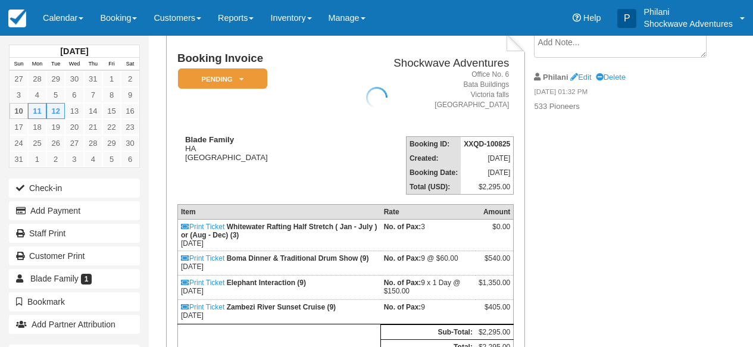
scroll to position [76, 0]
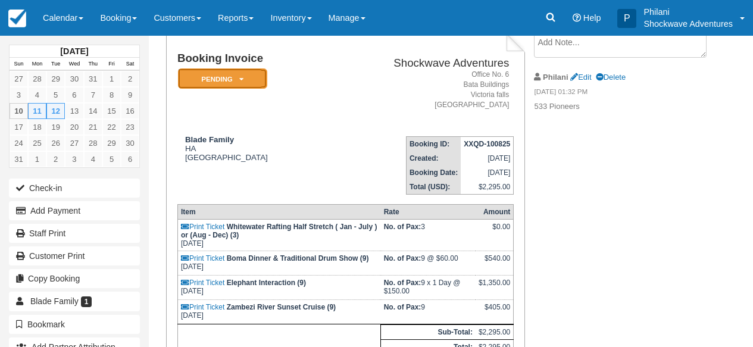
click at [231, 85] on em "Pending" at bounding box center [222, 78] width 89 height 21
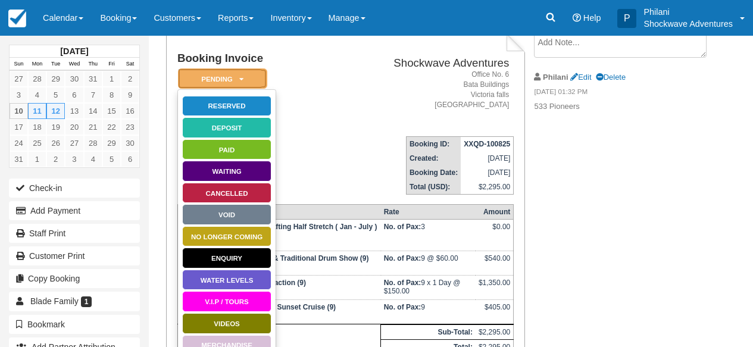
scroll to position [0, 0]
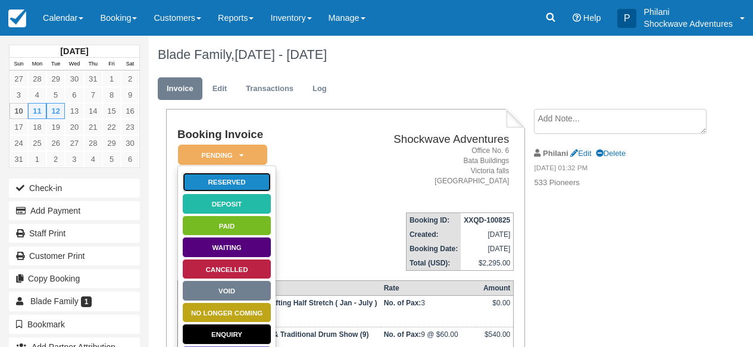
click at [223, 187] on link "Reserved" at bounding box center [226, 182] width 89 height 21
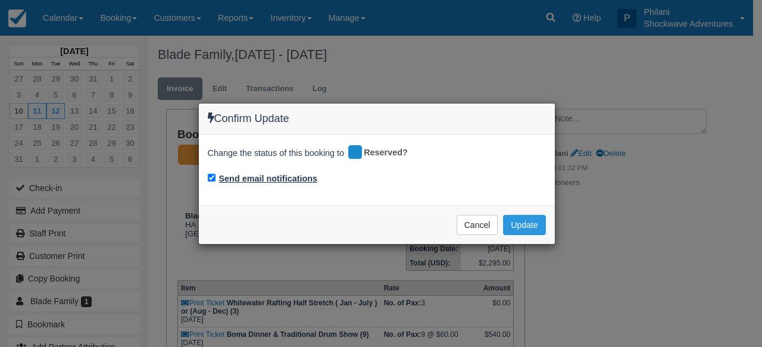
click at [257, 176] on label "Send email notifications" at bounding box center [268, 179] width 99 height 12
click at [215, 176] on input "Send email notifications" at bounding box center [212, 178] width 8 height 8
checkbox input "false"
click at [533, 229] on button "Update" at bounding box center [524, 225] width 42 height 20
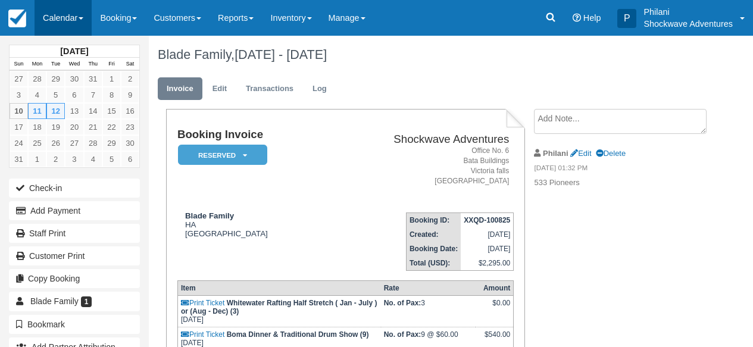
click at [63, 13] on link "Calendar" at bounding box center [63, 18] width 57 height 36
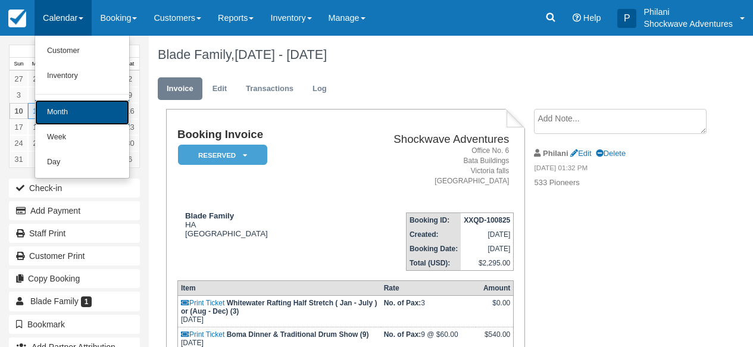
click at [77, 107] on link "Month" at bounding box center [82, 112] width 94 height 25
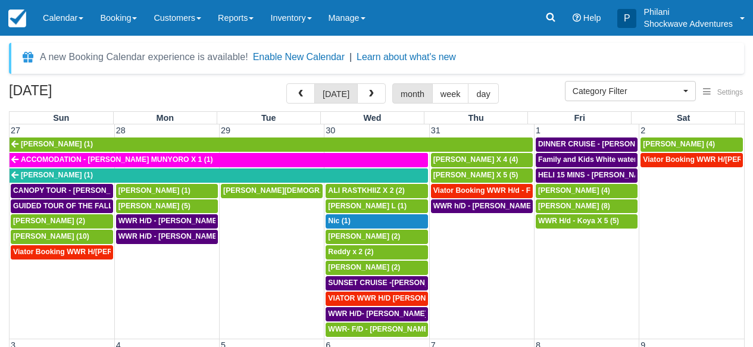
select select
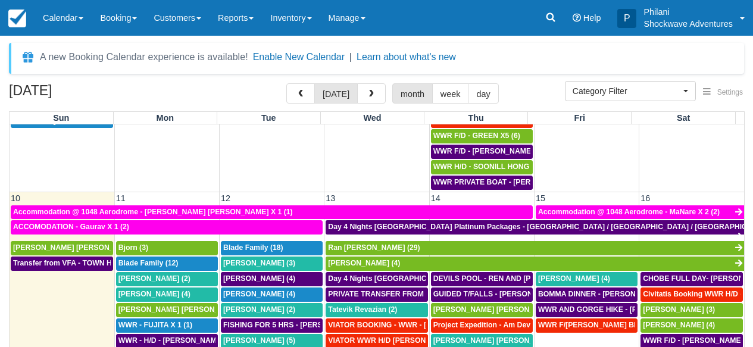
scroll to position [439, 0]
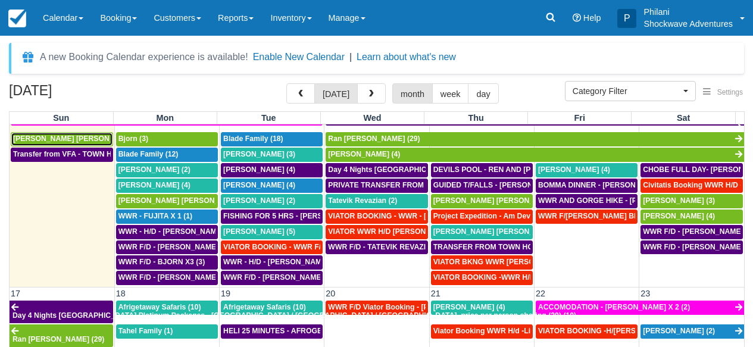
click at [71, 136] on span "Kari Timo Kalervo (2)" at bounding box center [80, 138] width 135 height 8
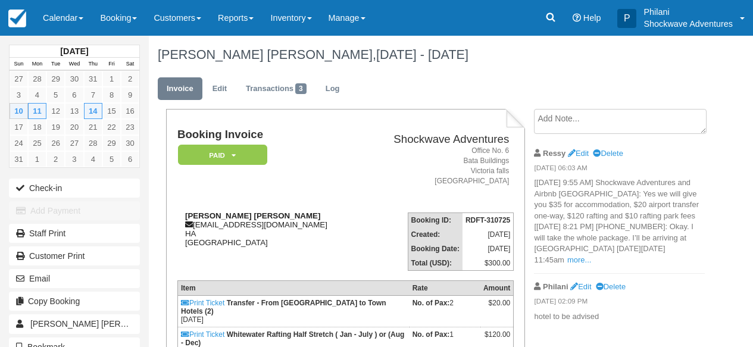
click at [275, 240] on div "Kari Timo Kalervo ktalez@live.com HA Zimbabwe" at bounding box center [268, 229] width 183 height 36
drag, startPoint x: 195, startPoint y: 226, endPoint x: 263, endPoint y: 227, distance: 67.8
click at [263, 227] on div "Kari Timo Kalervo ktalez@live.com HA Zimbabwe" at bounding box center [268, 229] width 183 height 36
copy div "ktalez@live.com"
